Goal: Task Accomplishment & Management: Manage account settings

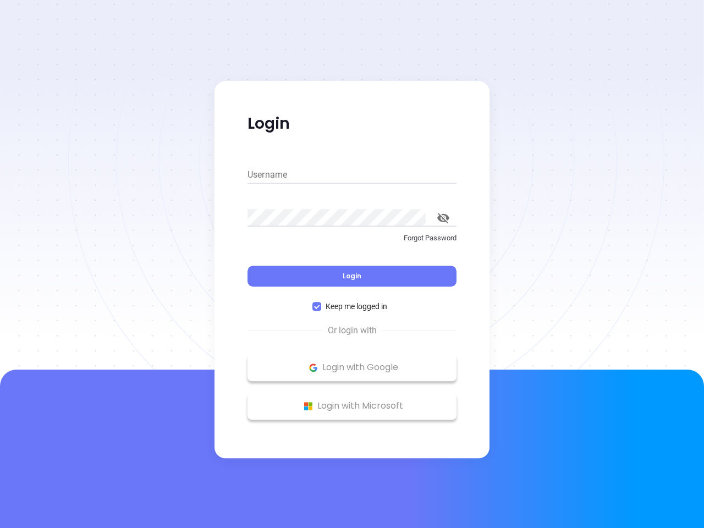
click at [352, 264] on div "Login" at bounding box center [351, 269] width 209 height 34
click at [352, 175] on input "Username" at bounding box center [351, 175] width 209 height 18
click at [443, 218] on icon "toggle password visibility" at bounding box center [443, 218] width 12 height 10
click at [352, 276] on span "Login" at bounding box center [352, 275] width 19 height 9
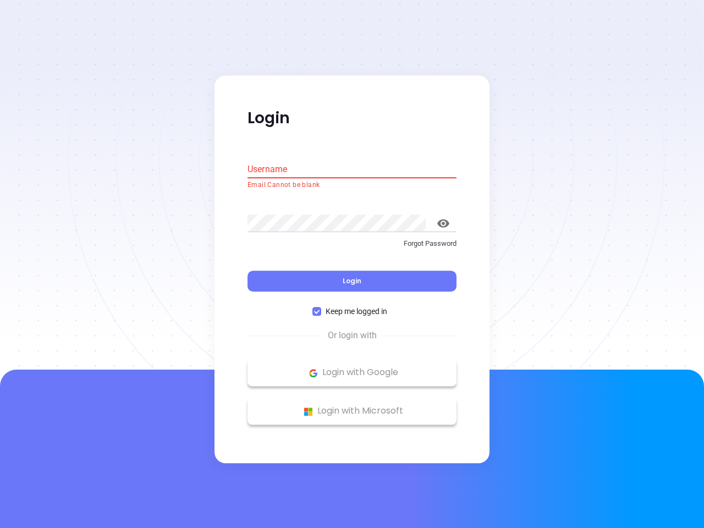
click at [352, 306] on span "Keep me logged in" at bounding box center [356, 312] width 70 height 12
click at [321, 307] on input "Keep me logged in" at bounding box center [316, 311] width 9 height 9
checkbox input "false"
click at [352, 367] on p "Login with Google" at bounding box center [352, 373] width 198 height 16
click at [352, 406] on p "Login with Microsoft" at bounding box center [352, 411] width 198 height 16
